Goal: Contribute content

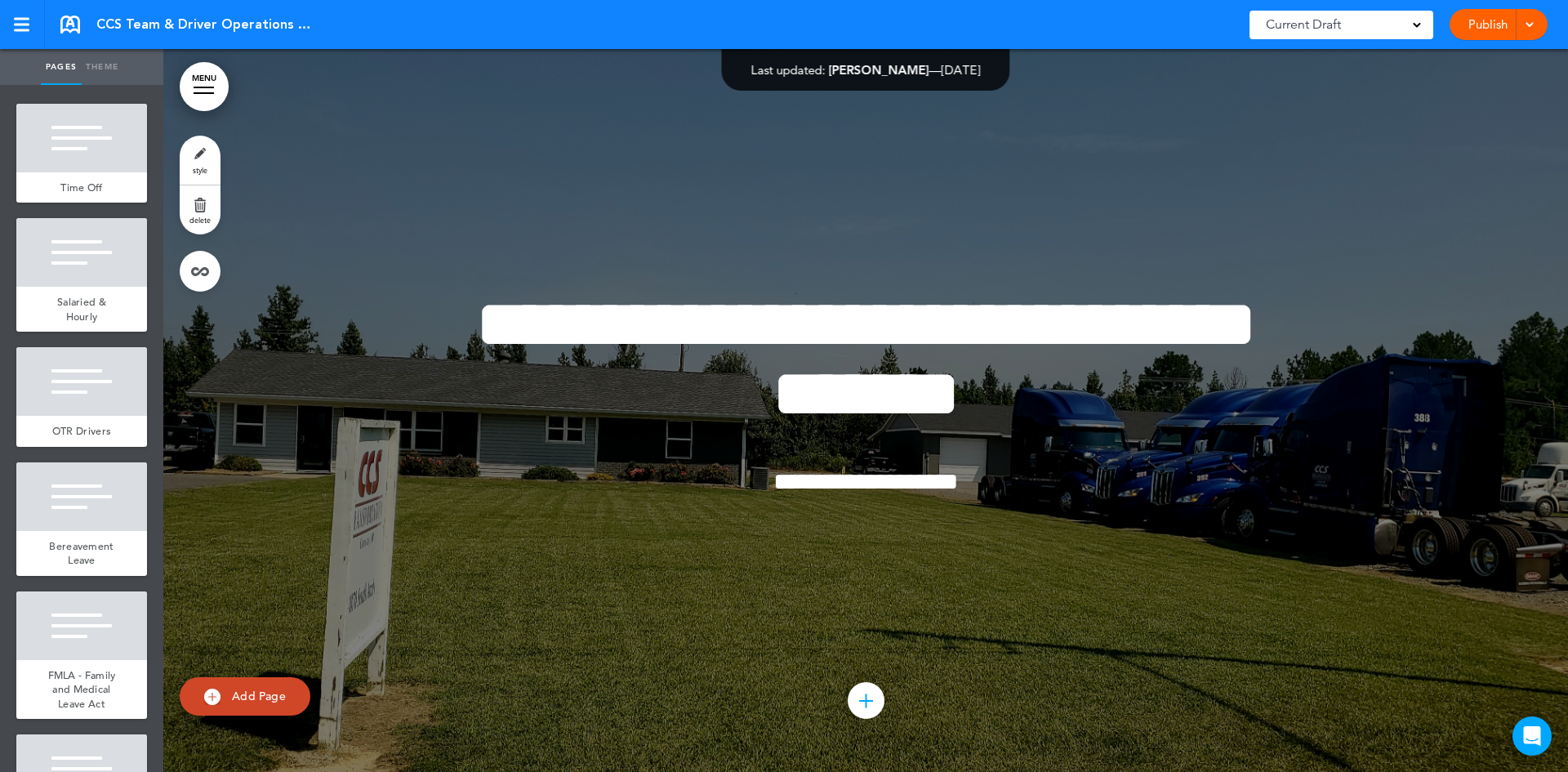
scroll to position [3269, 0]
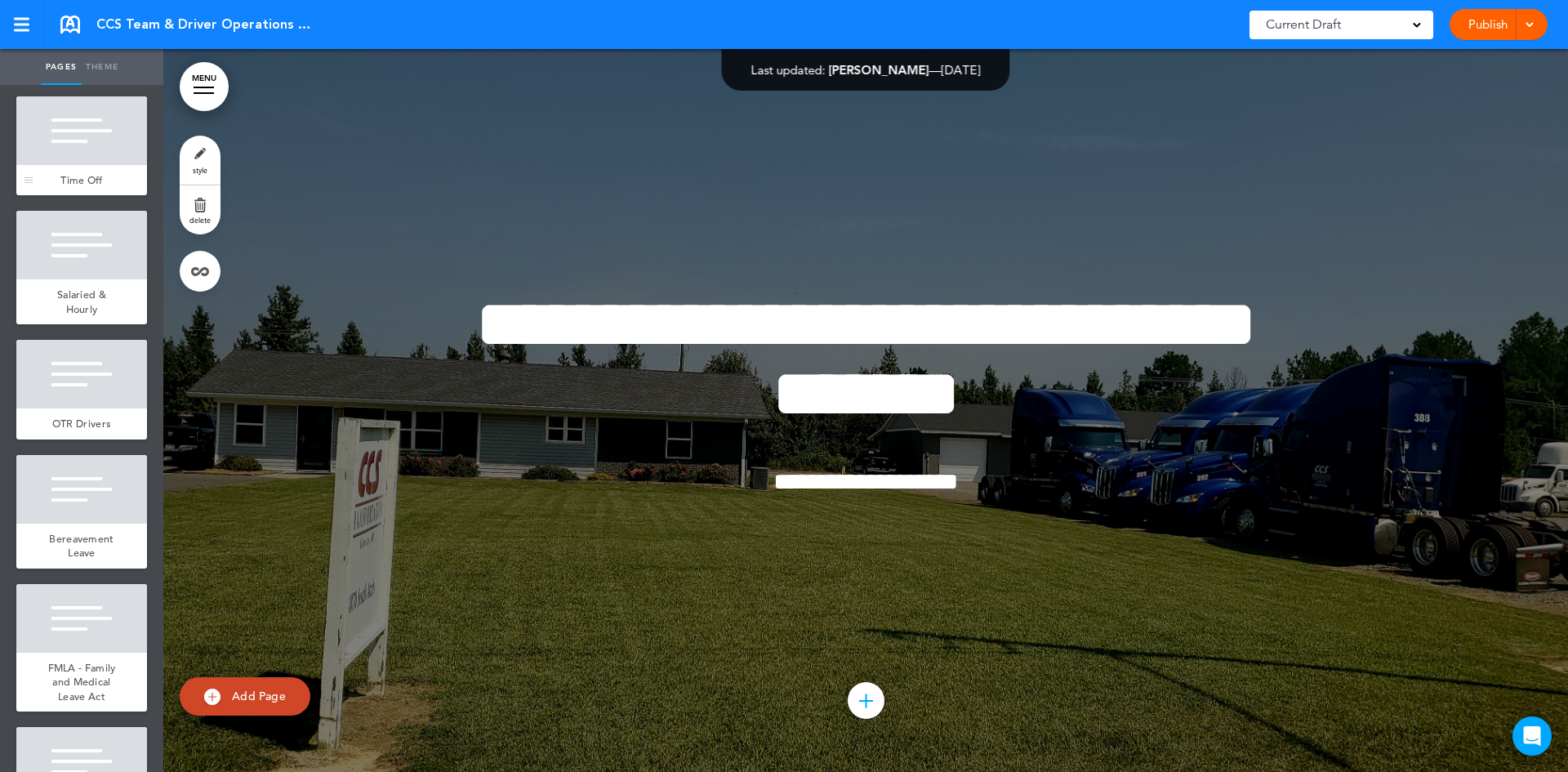
click at [82, 196] on div "Time Off" at bounding box center [81, 180] width 130 height 31
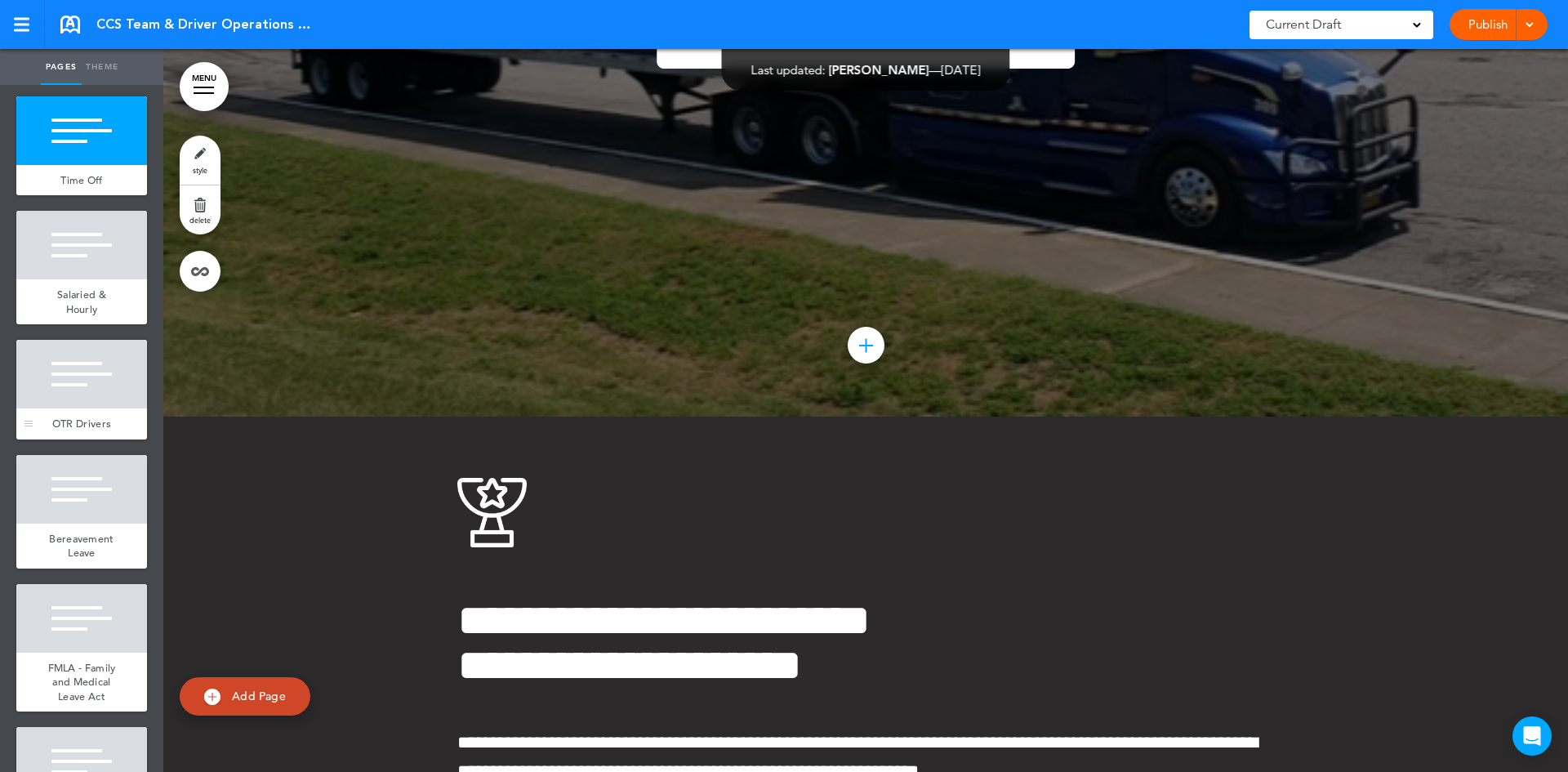
scroll to position [19768, 0]
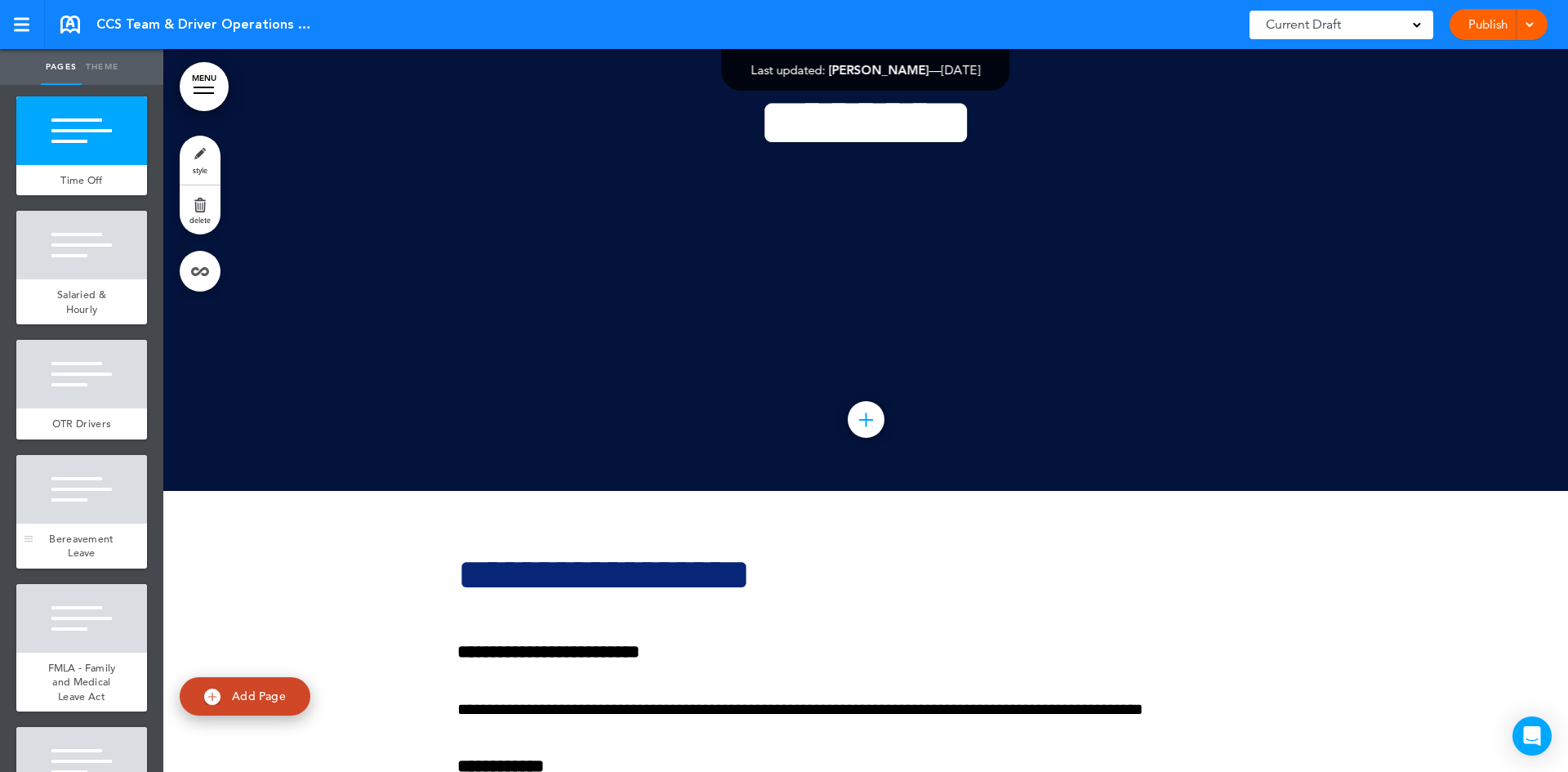
click at [108, 569] on div "Bereavement Leave" at bounding box center [81, 546] width 130 height 45
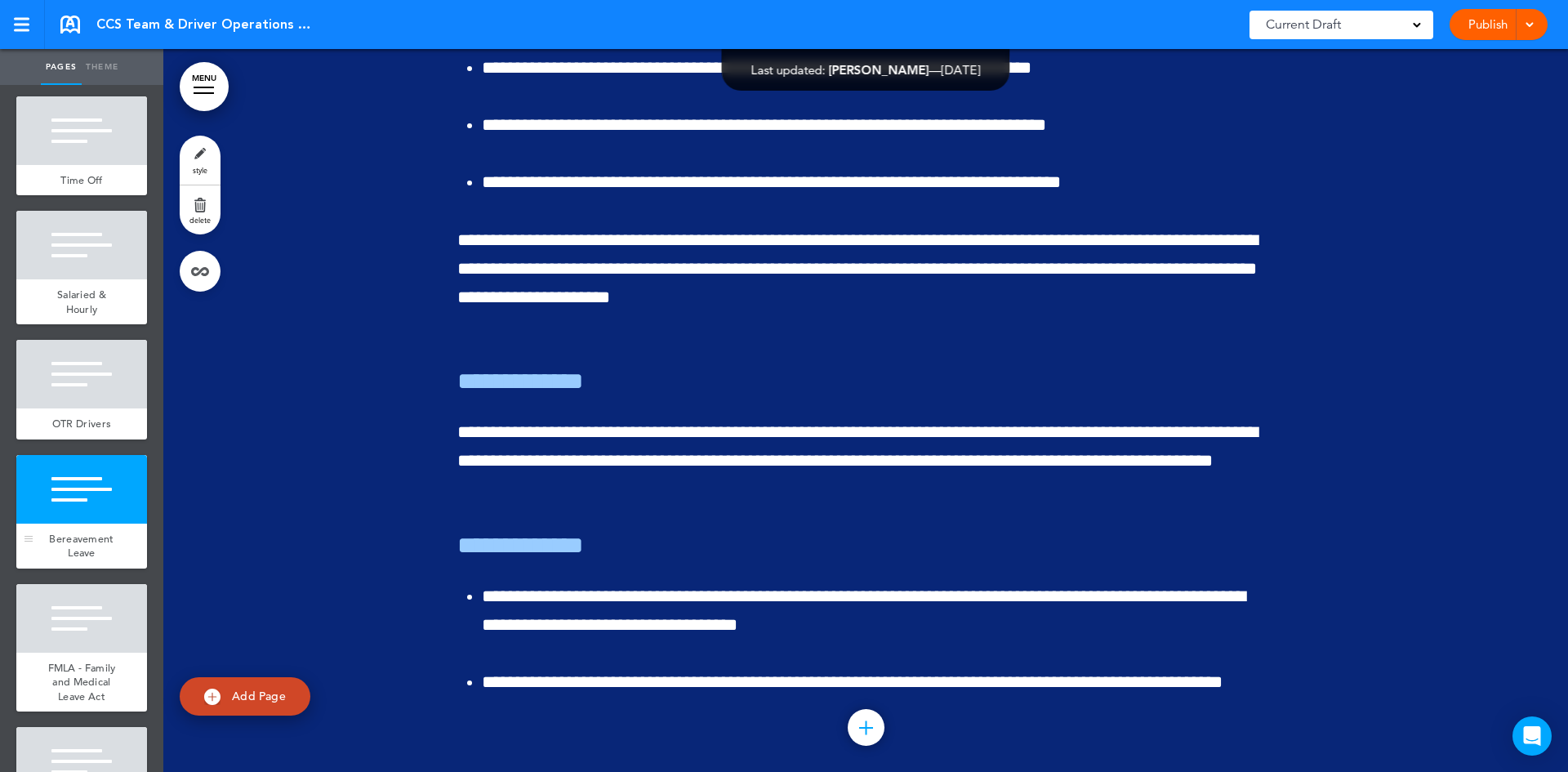
scroll to position [23973, 0]
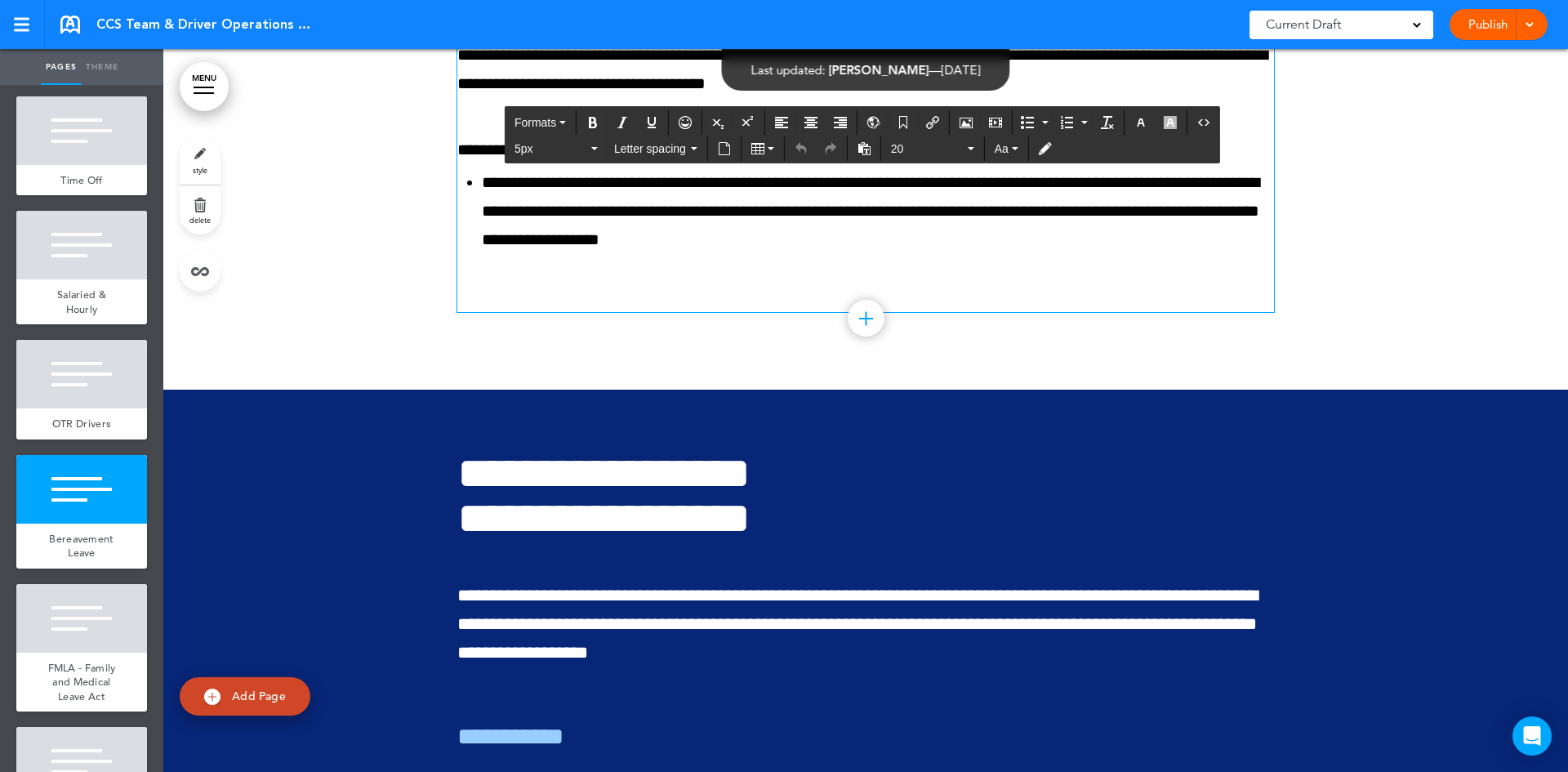
click at [1484, 31] on div "Publish Publish Preview Draft" at bounding box center [1499, 24] width 98 height 31
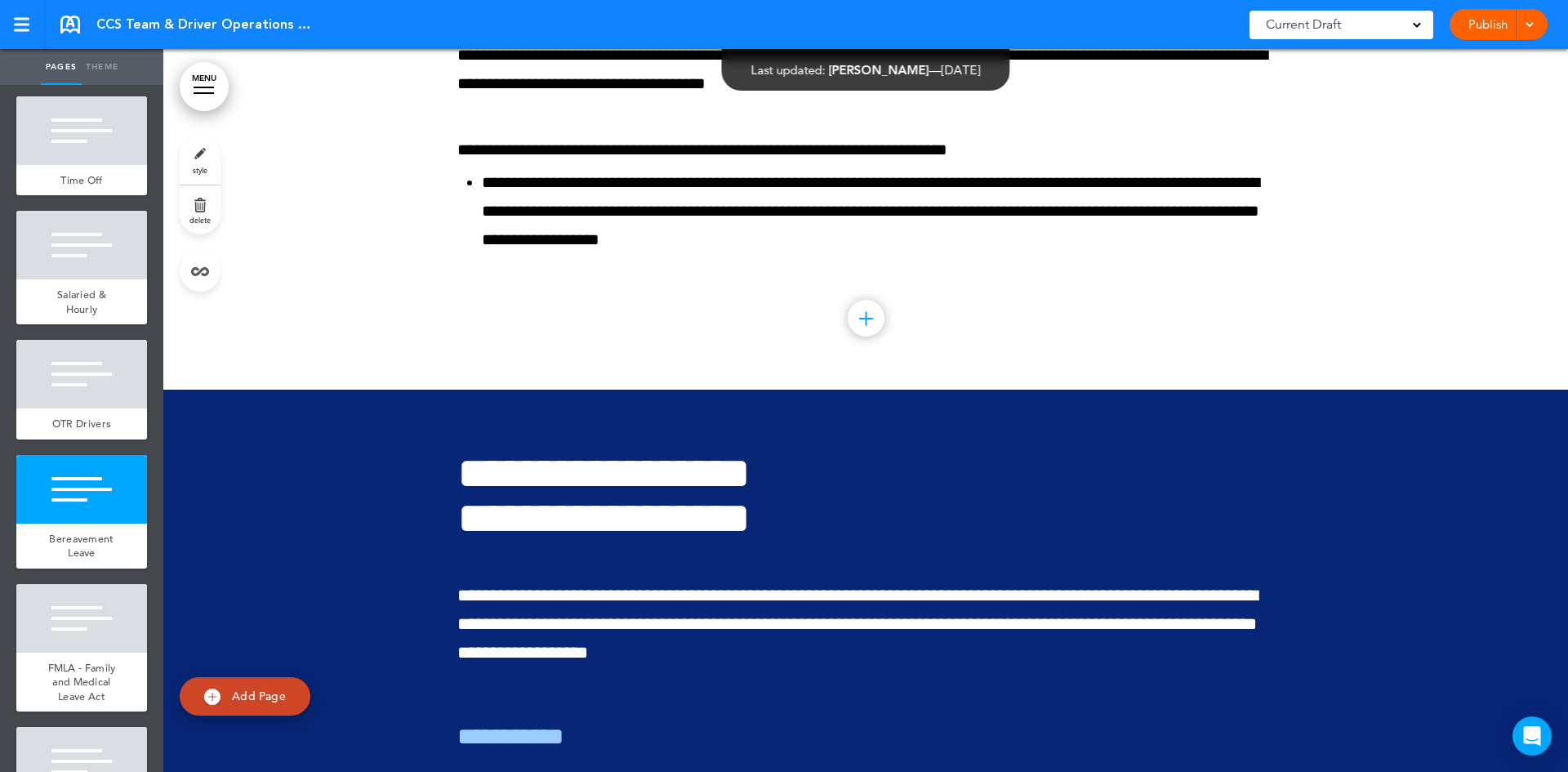
click at [1484, 27] on link "Publish" at bounding box center [1488, 24] width 51 height 31
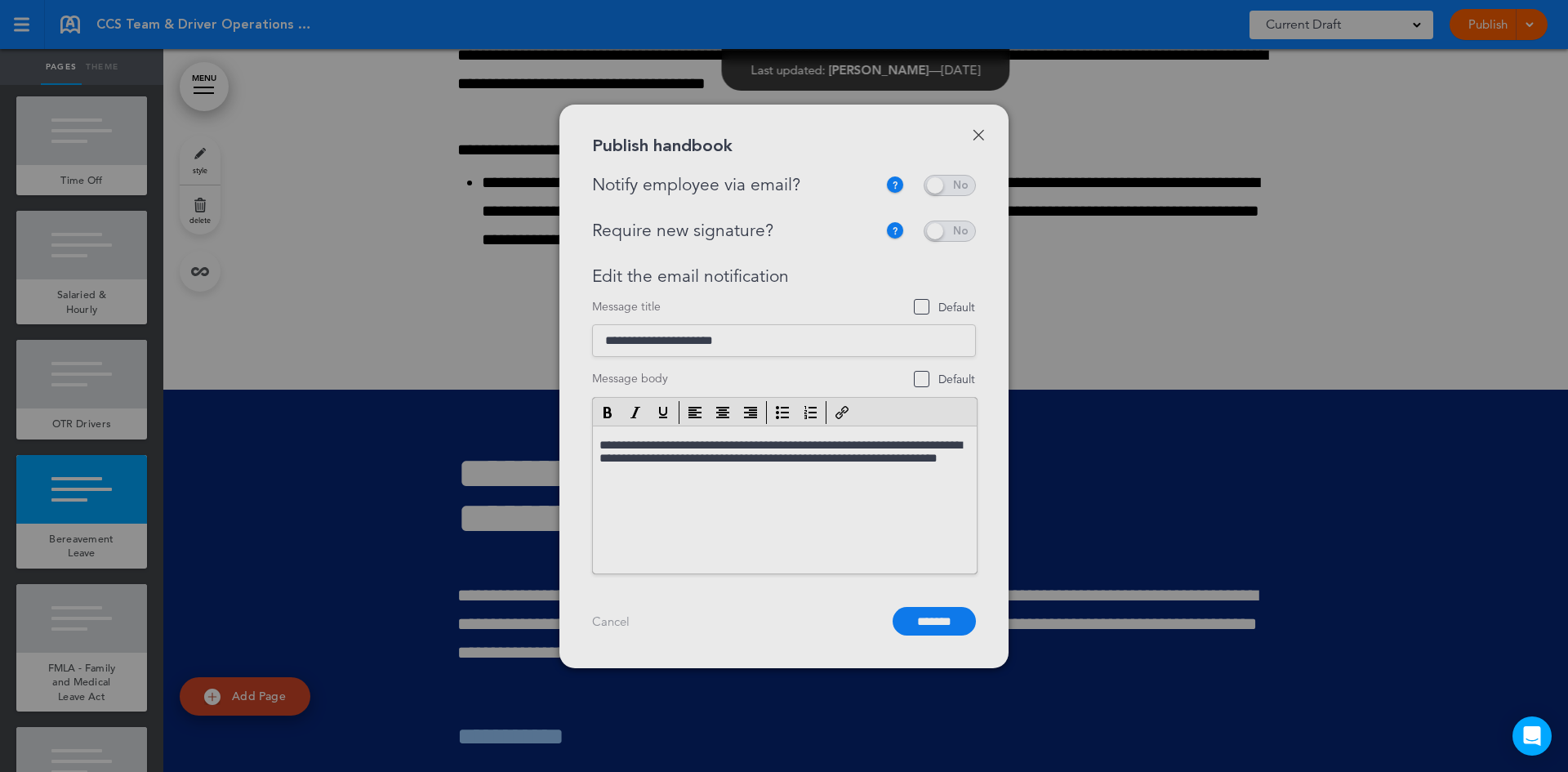
scroll to position [0, 0]
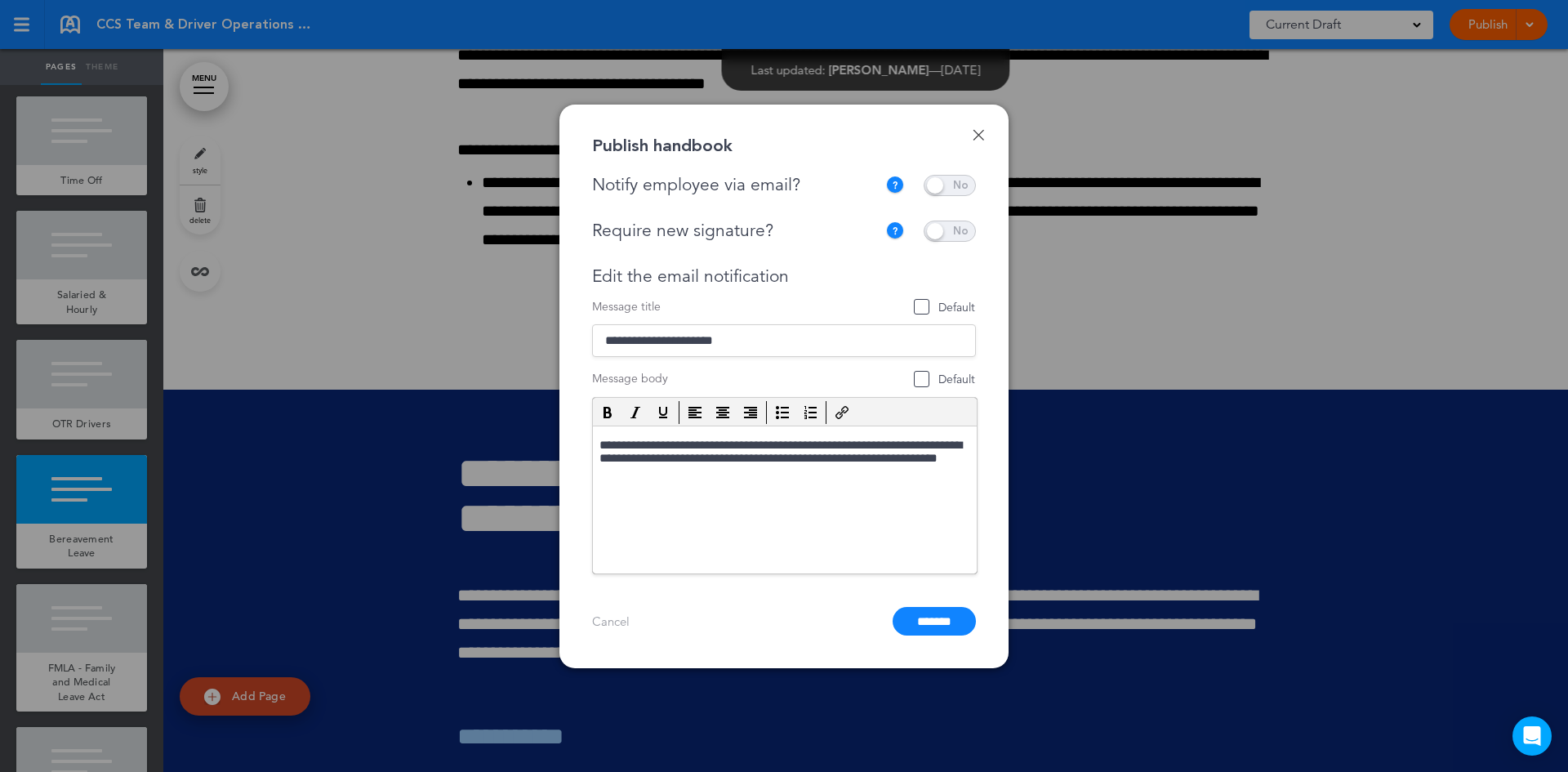
click at [963, 181] on span at bounding box center [950, 185] width 52 height 21
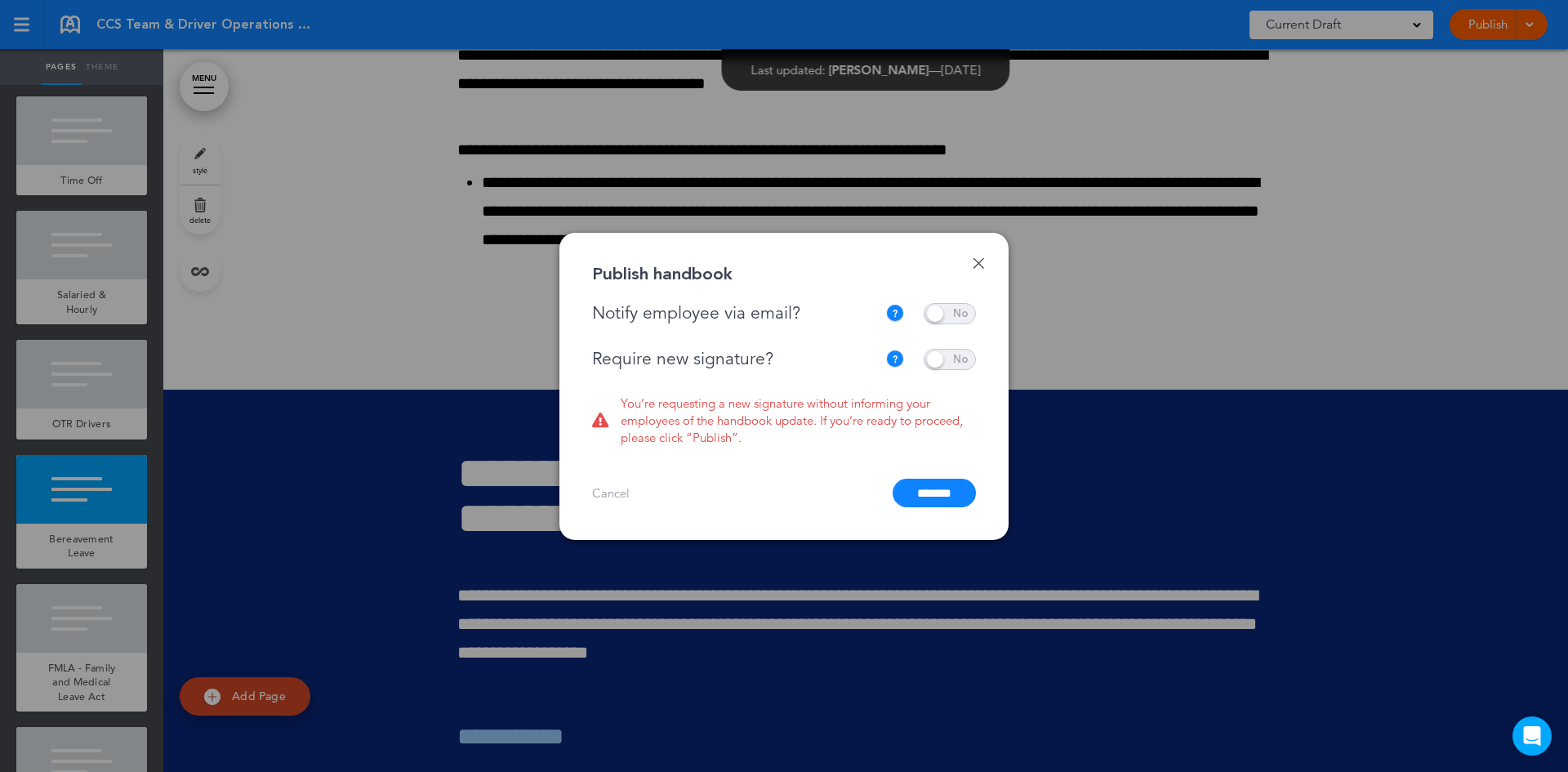
click at [959, 358] on span at bounding box center [950, 359] width 52 height 21
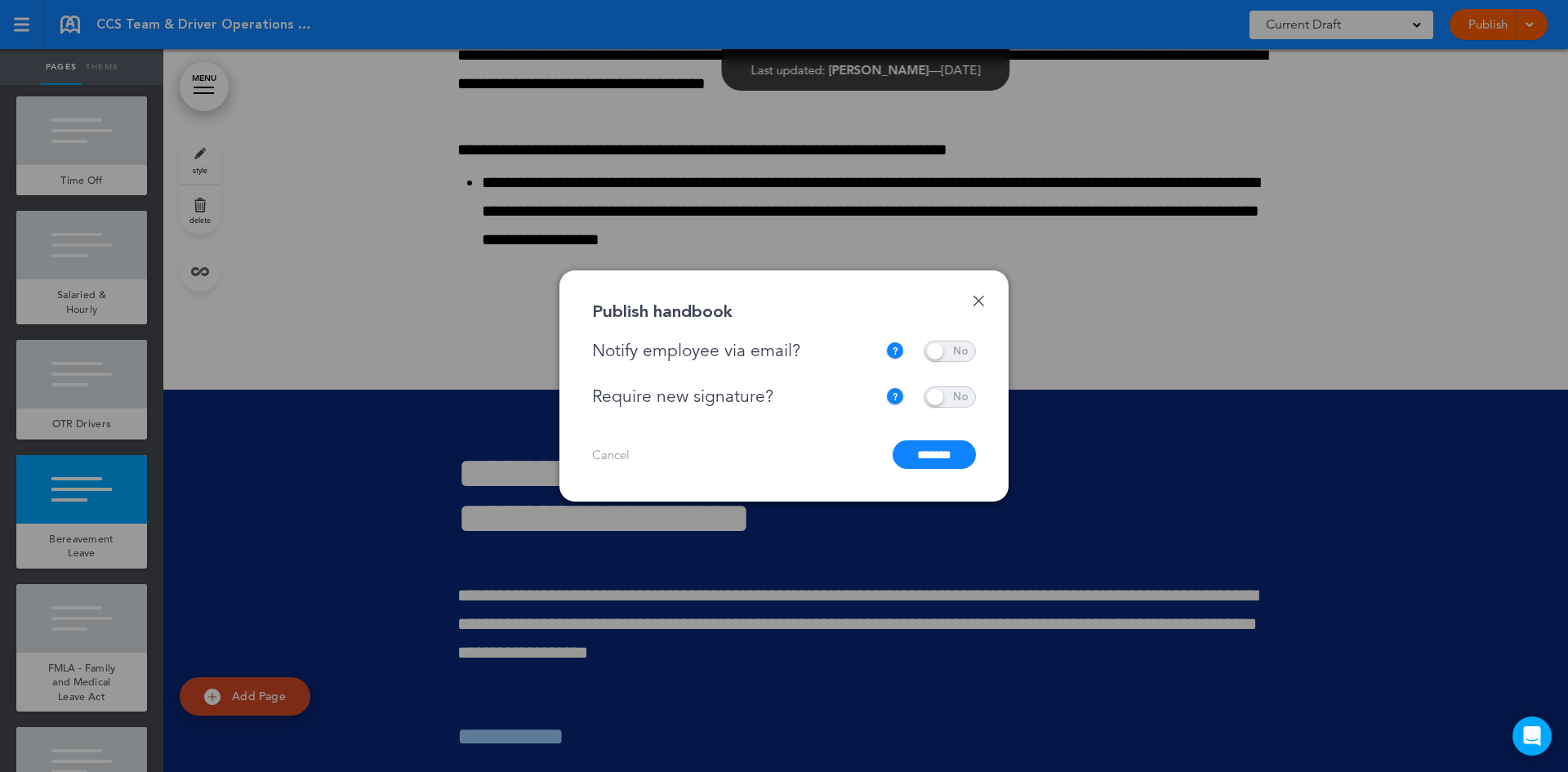
click at [921, 458] on input "*******" at bounding box center [935, 454] width 83 height 28
